Goal: Task Accomplishment & Management: Manage account settings

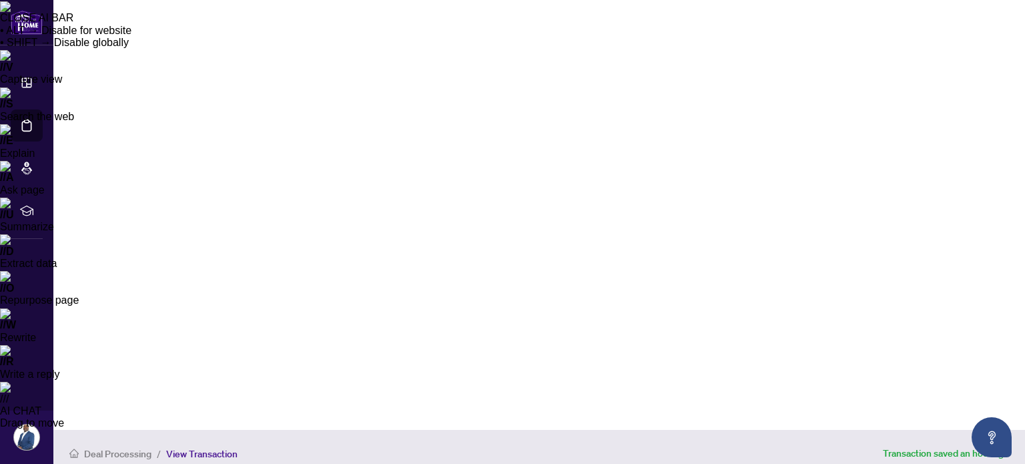
scroll to position [67, 0]
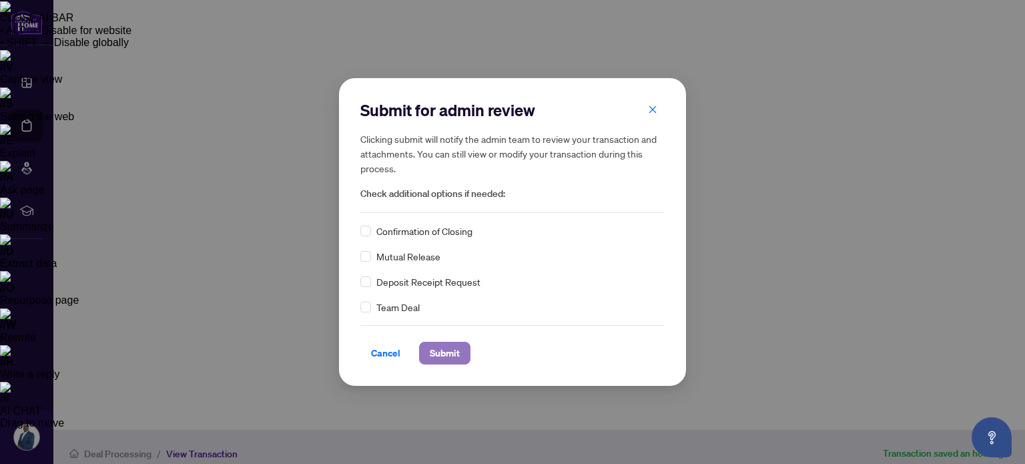
click at [453, 346] on span "Submit" at bounding box center [445, 352] width 30 height 21
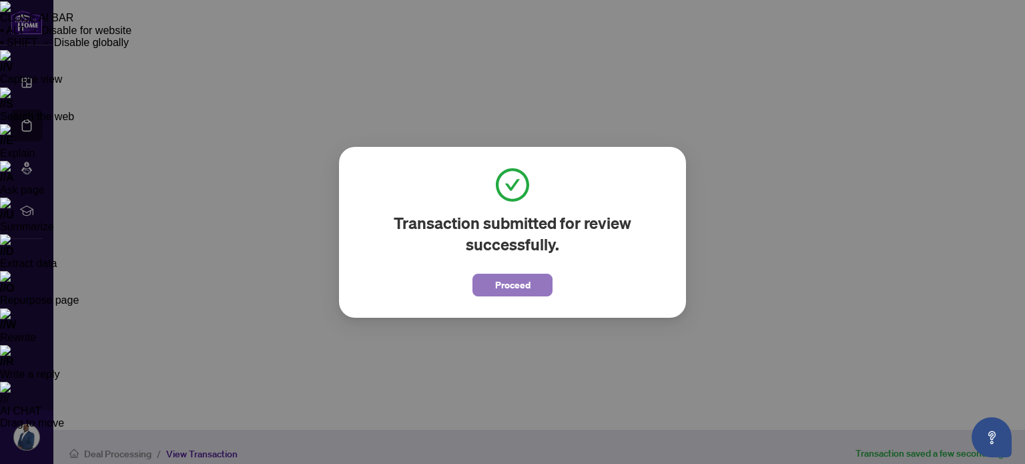
click at [501, 282] on span "Proceed" at bounding box center [512, 284] width 35 height 21
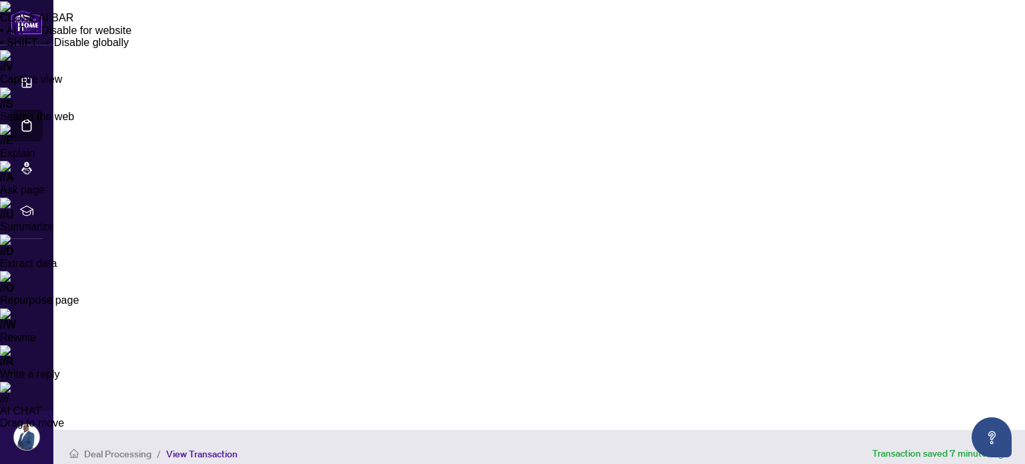
scroll to position [67, 0]
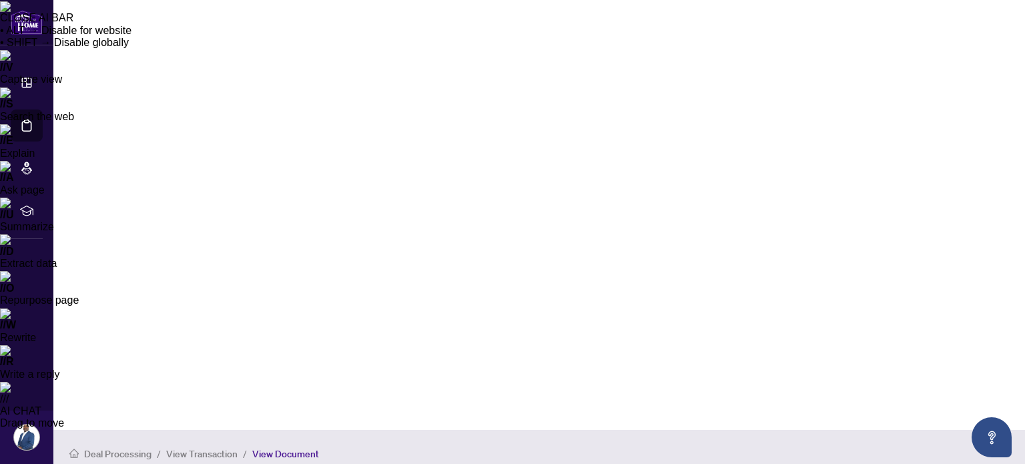
scroll to position [611, 0]
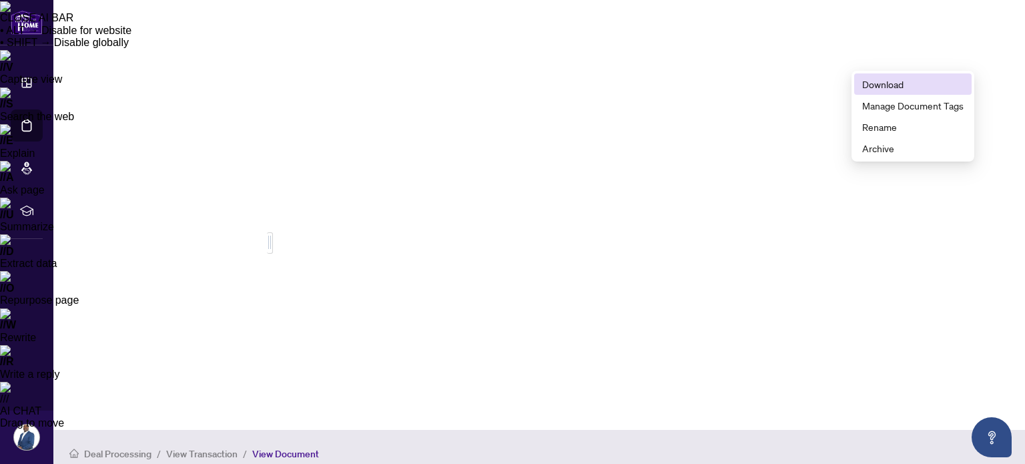
click at [887, 84] on span "Download" at bounding box center [912, 84] width 101 height 15
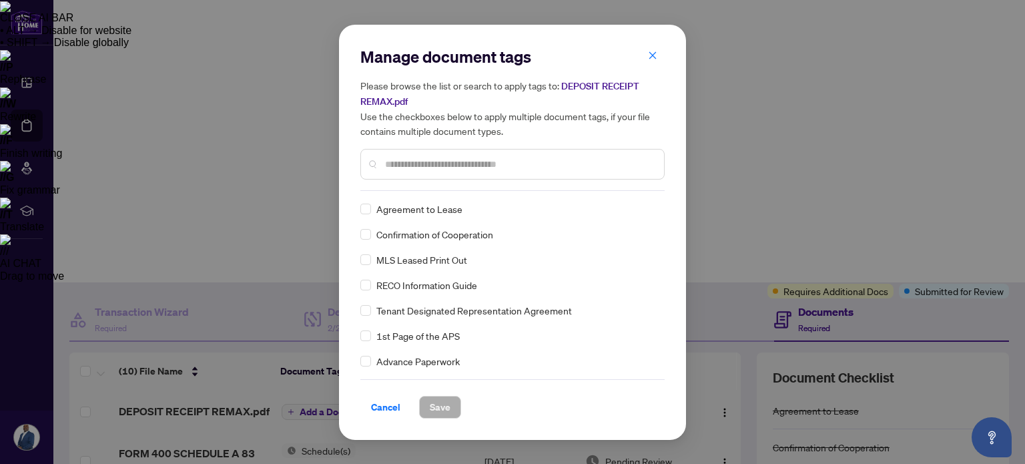
click at [410, 164] on input "text" at bounding box center [519, 164] width 268 height 15
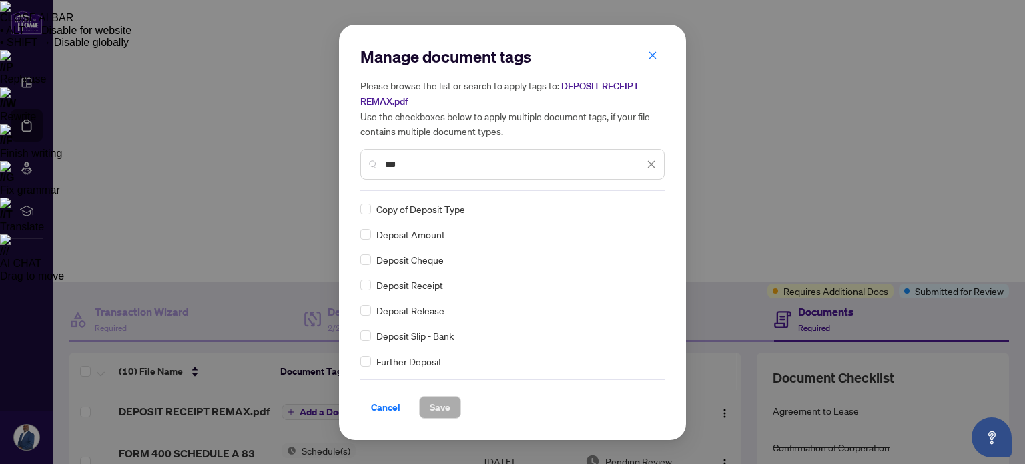
type input "***"
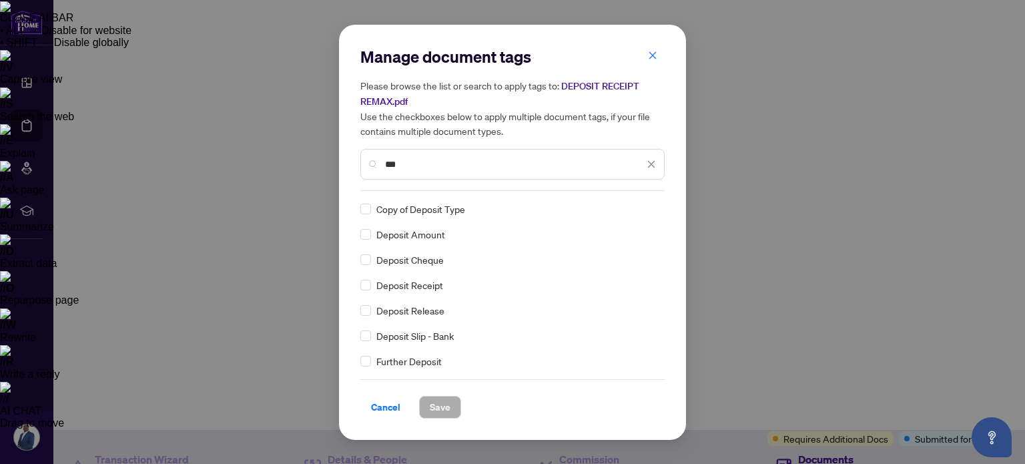
click at [422, 287] on span "Deposit Receipt" at bounding box center [409, 285] width 67 height 15
click at [442, 407] on span "Save" at bounding box center [440, 406] width 21 height 21
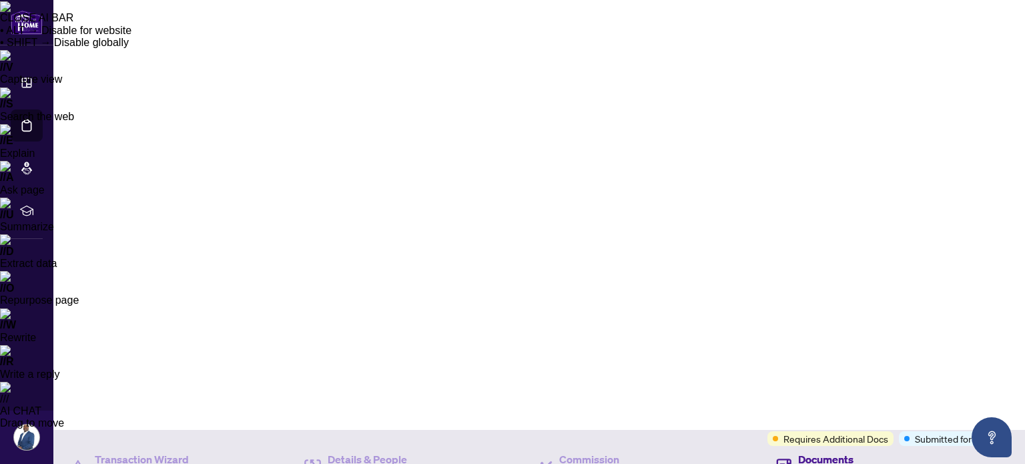
scroll to position [133, 0]
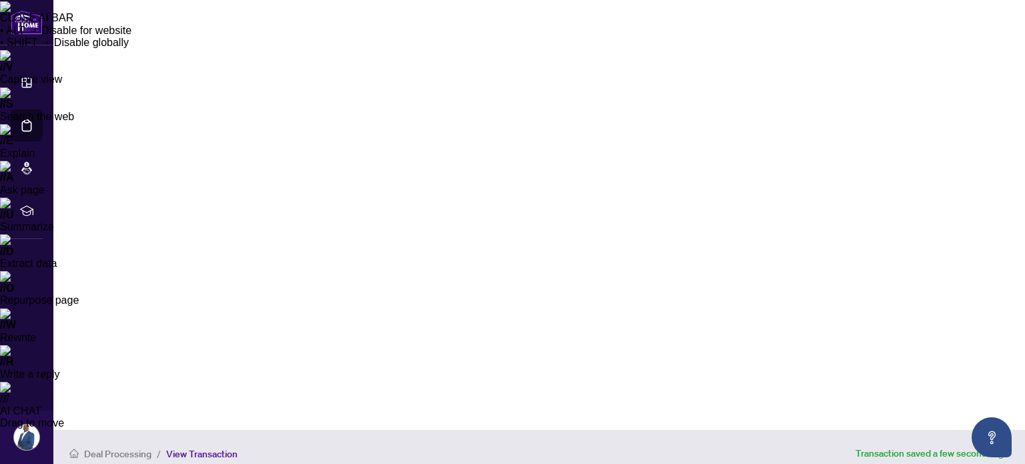
scroll to position [0, 0]
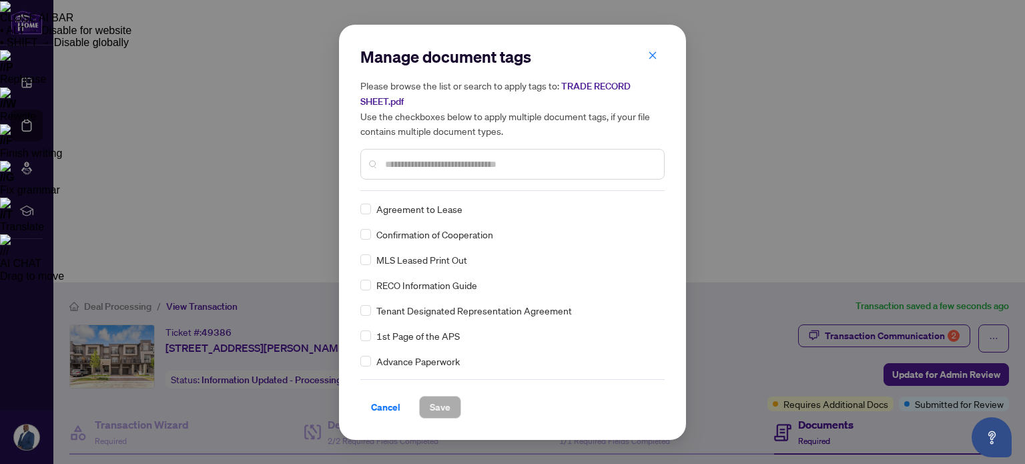
click at [411, 165] on input "text" at bounding box center [519, 164] width 268 height 15
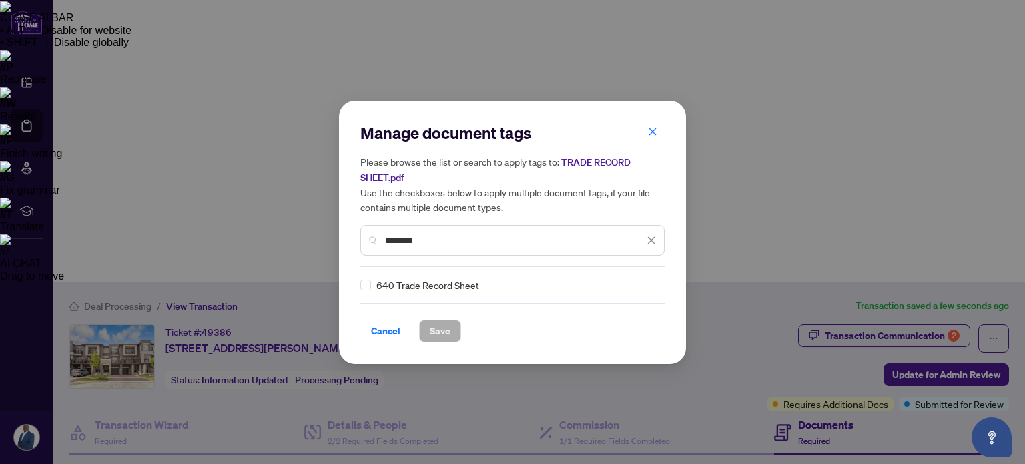
type input "********"
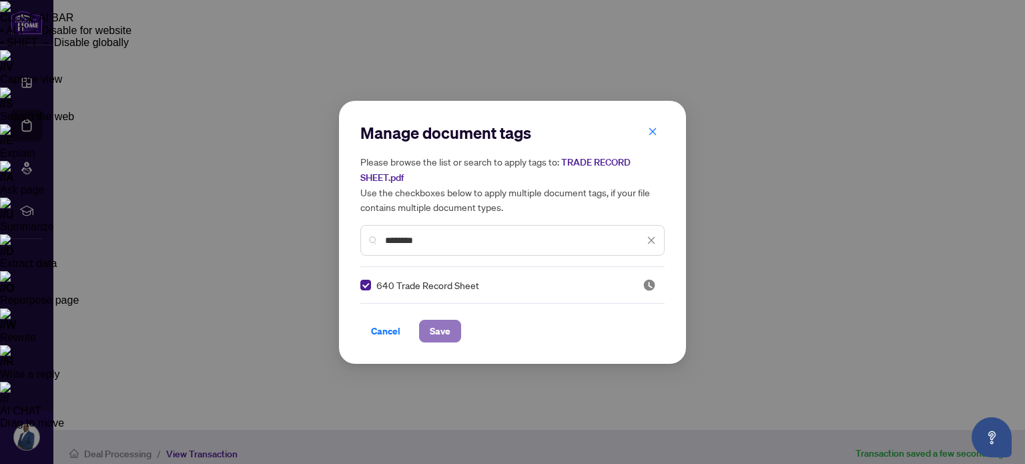
click at [440, 333] on span "Save" at bounding box center [440, 330] width 21 height 21
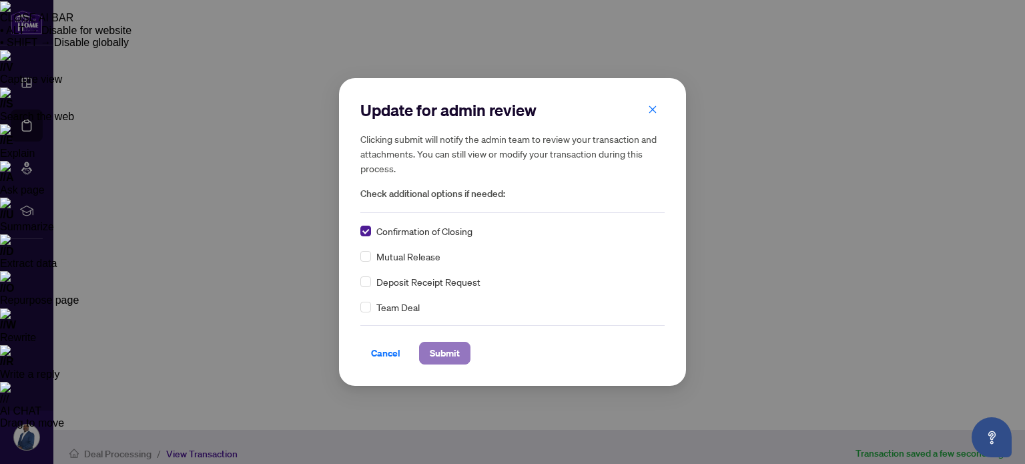
click at [442, 352] on span "Submit" at bounding box center [445, 352] width 30 height 21
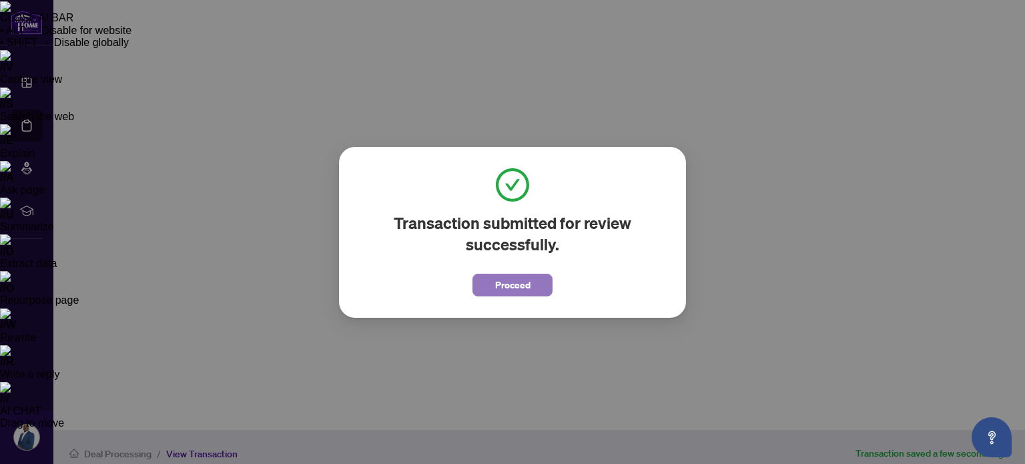
click at [505, 277] on span "Proceed" at bounding box center [512, 284] width 35 height 21
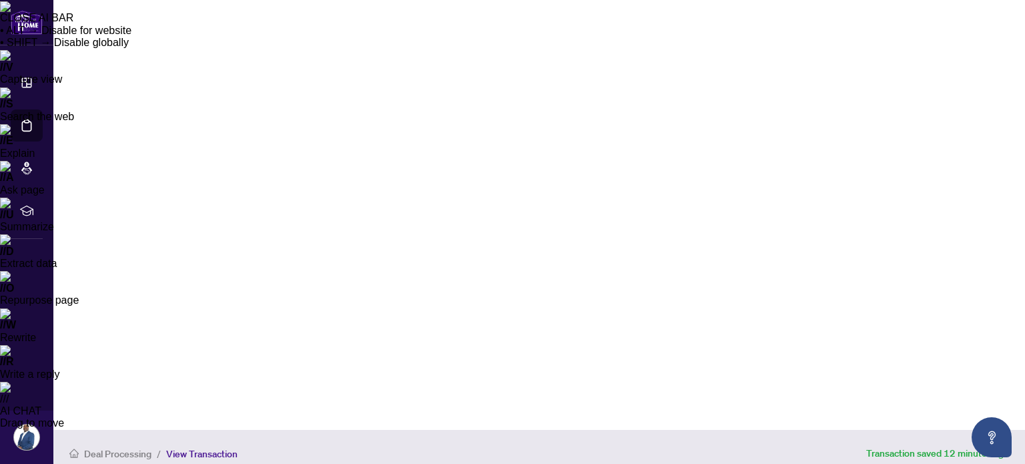
scroll to position [133, 0]
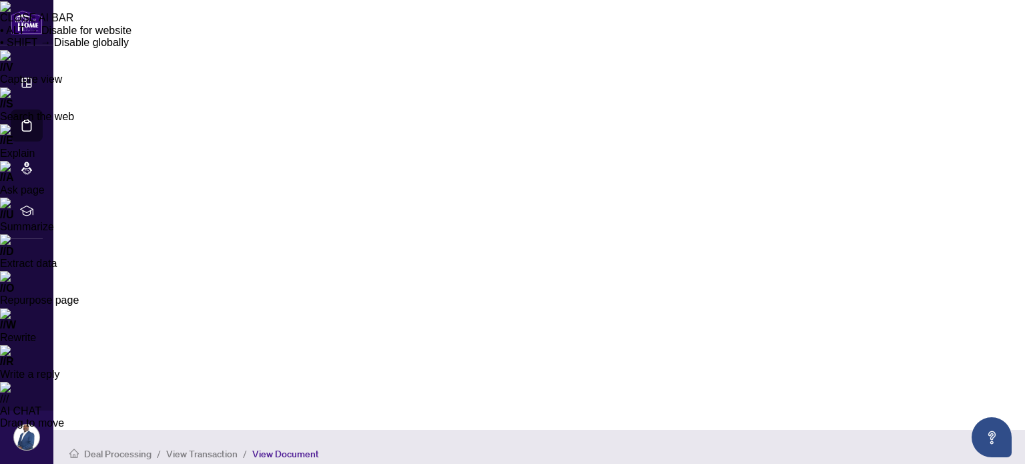
scroll to position [267, 0]
